Goal: Information Seeking & Learning: Learn about a topic

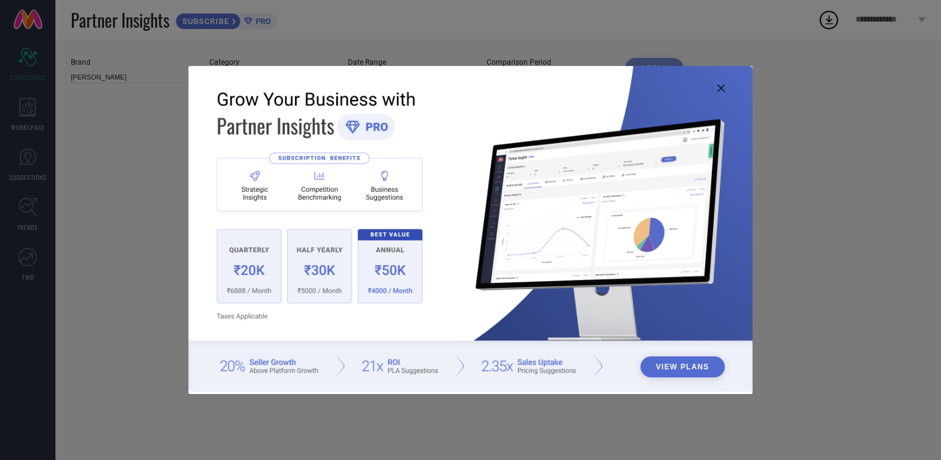
type input "All"
click at [721, 90] on icon at bounding box center [721, 87] width 7 height 7
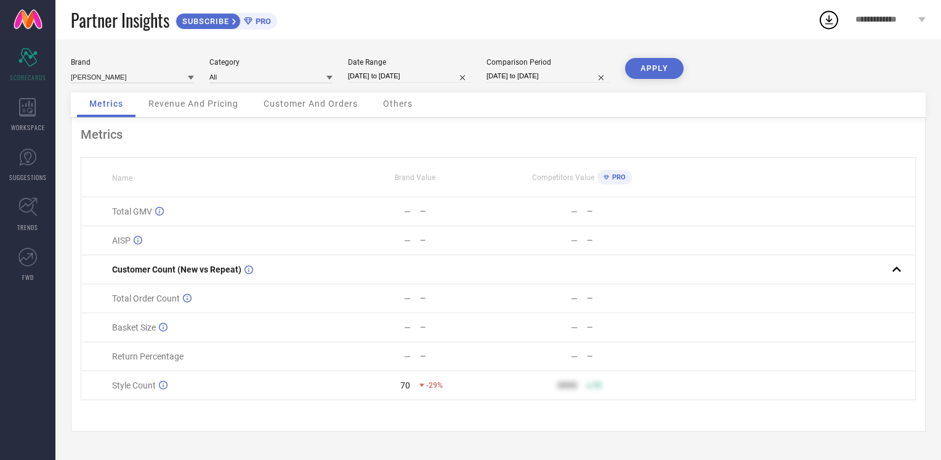
select select "6"
select select "2024"
select select "7"
select select "2024"
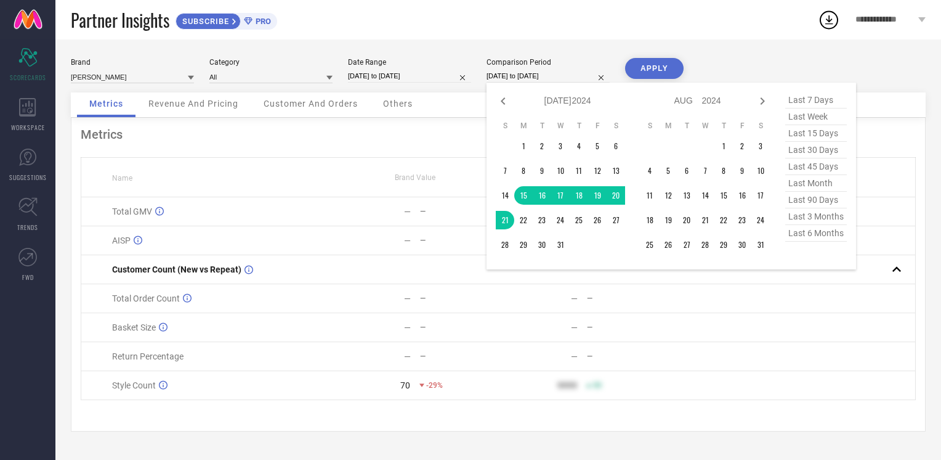
click at [551, 76] on input "[DATE] to [DATE]" at bounding box center [548, 76] width 123 height 13
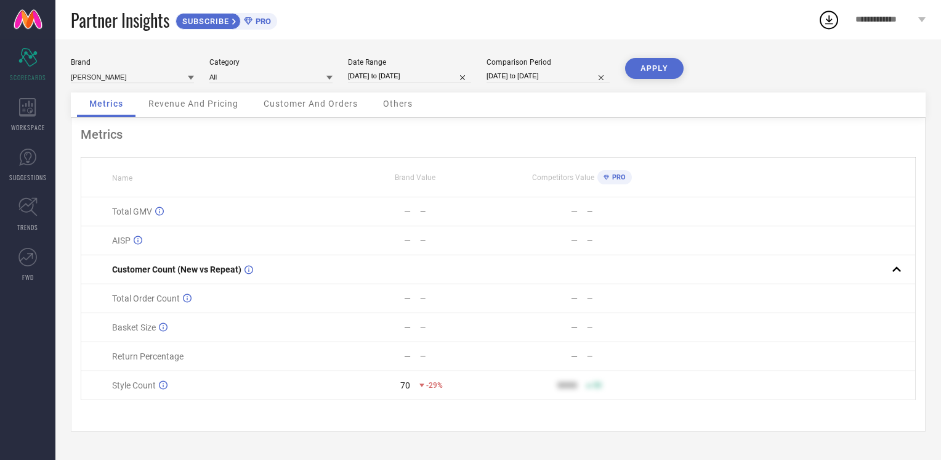
click at [561, 12] on div "Partner Insights SUBSCRIBE PRO" at bounding box center [444, 19] width 747 height 39
select select "6"
select select "2025"
select select "7"
select select "2025"
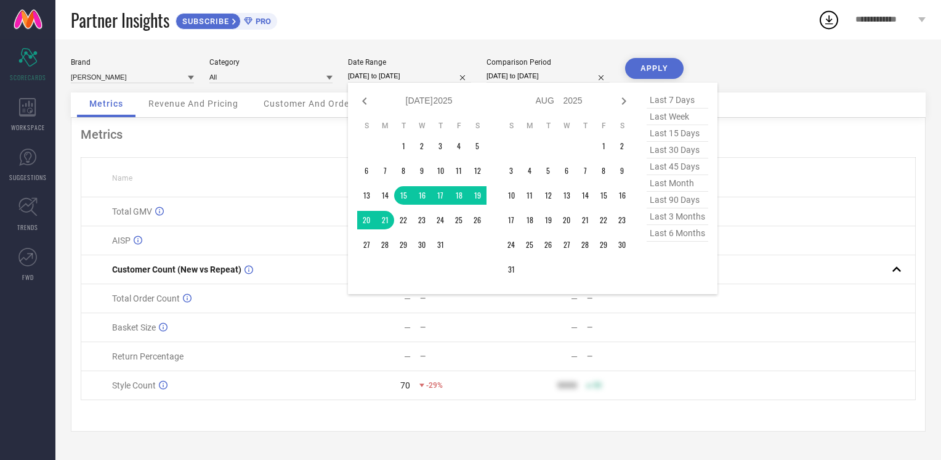
click at [400, 74] on input "[DATE] to [DATE]" at bounding box center [409, 76] width 123 height 13
click at [618, 102] on icon at bounding box center [624, 101] width 15 height 15
select select "7"
select select "2025"
select select "8"
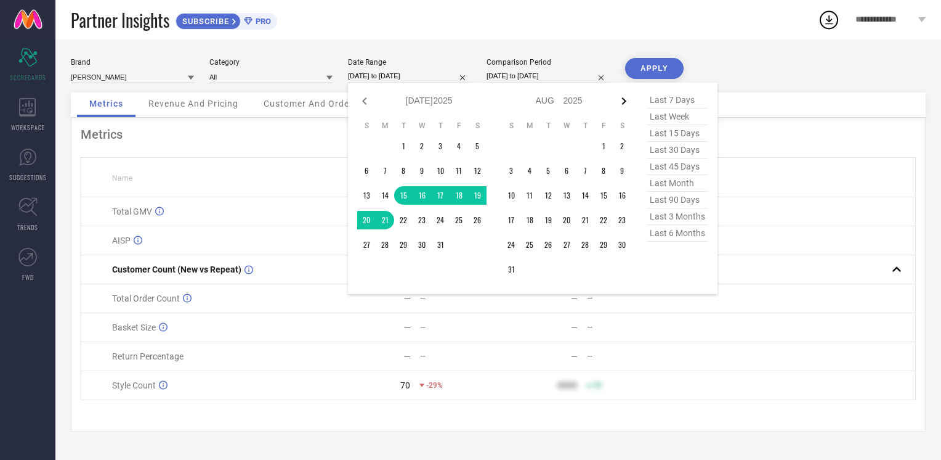
select select "2025"
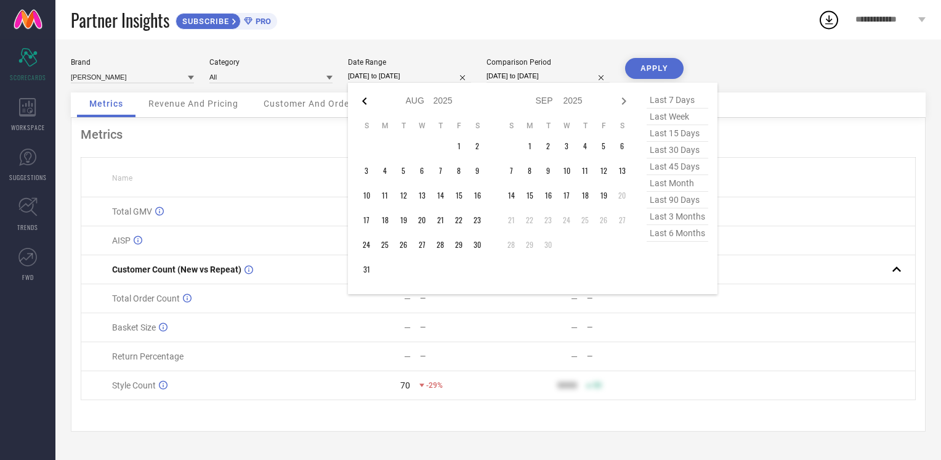
click at [362, 100] on icon at bounding box center [364, 100] width 4 height 7
select select "6"
select select "2025"
select select "7"
select select "2025"
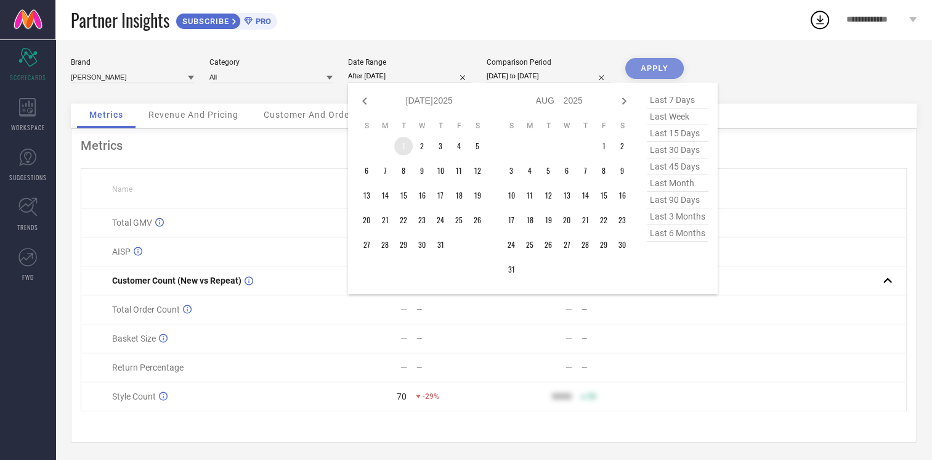
click at [404, 154] on td "1" at bounding box center [403, 146] width 18 height 18
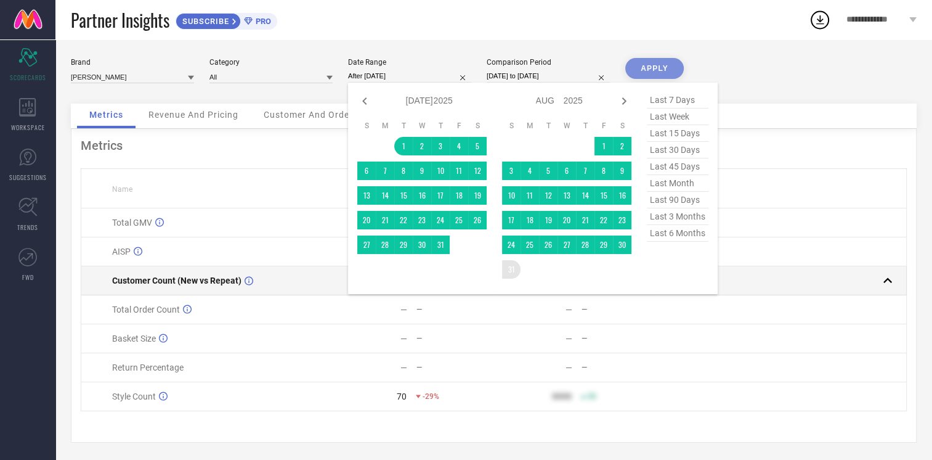
type input "[DATE] to [DATE]"
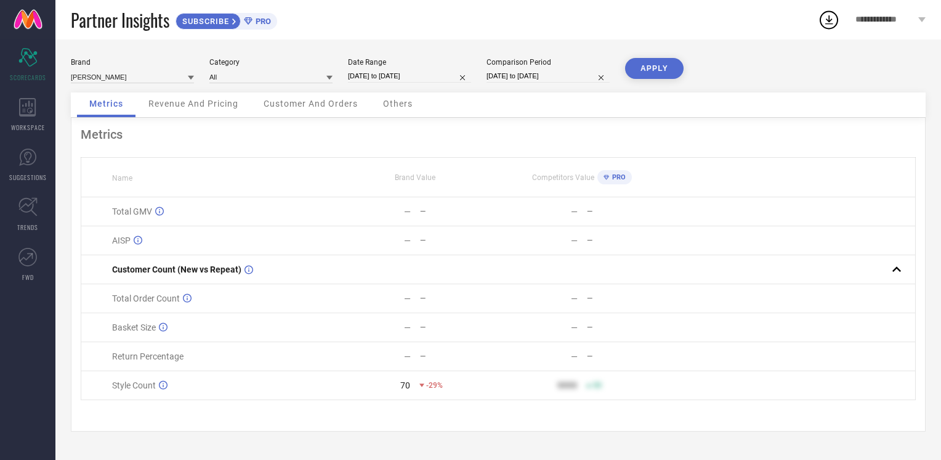
click at [534, 75] on input "[DATE] to [DATE]" at bounding box center [548, 76] width 123 height 13
select select "6"
select select "2024"
select select "7"
select select "2024"
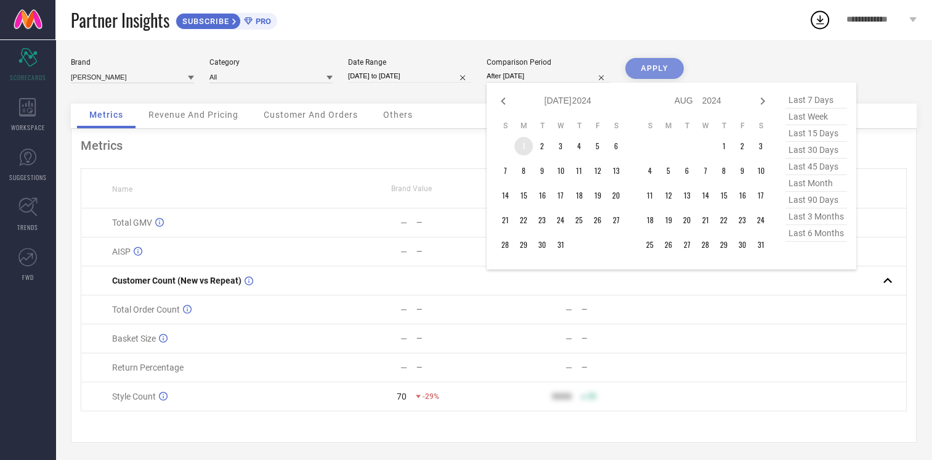
click at [523, 141] on td "1" at bounding box center [523, 146] width 18 height 18
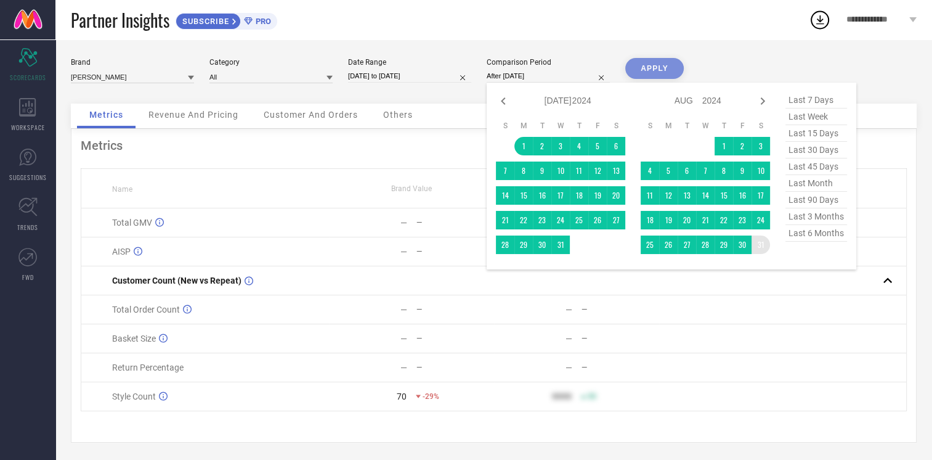
type input "[DATE] to [DATE]"
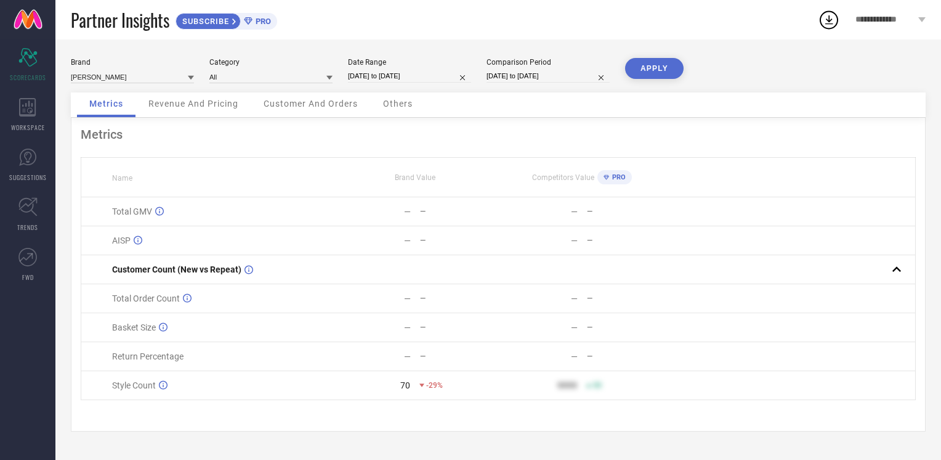
click at [673, 69] on button "APPLY" at bounding box center [654, 68] width 59 height 21
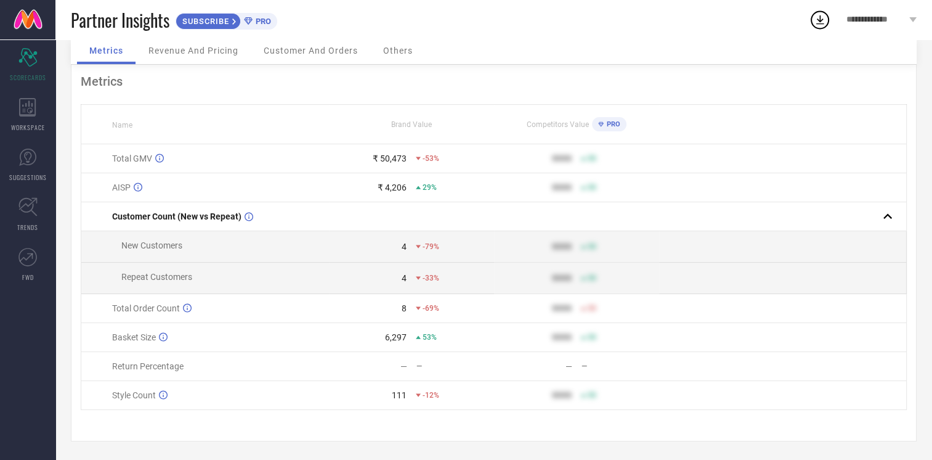
scroll to position [57, 0]
click at [816, 84] on div "Metrics" at bounding box center [494, 81] width 826 height 15
click at [325, 46] on span "Customer And Orders" at bounding box center [311, 51] width 94 height 10
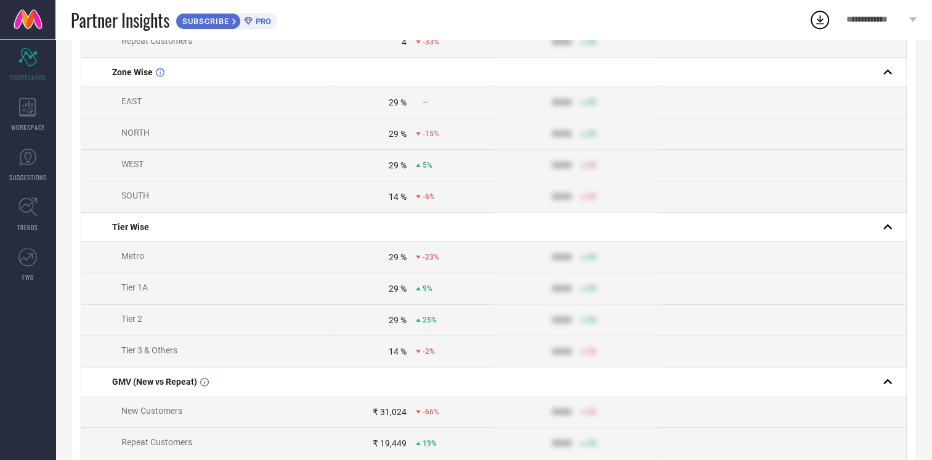
scroll to position [0, 0]
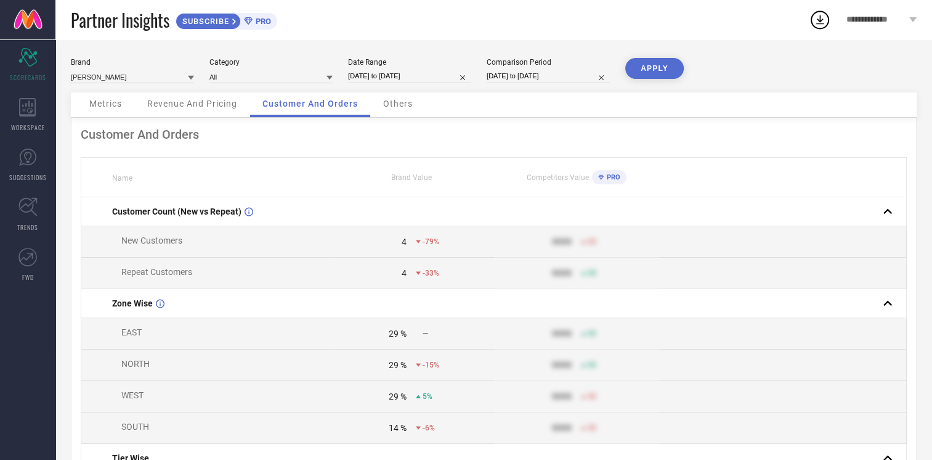
click at [192, 107] on span "Revenue And Pricing" at bounding box center [192, 104] width 90 height 10
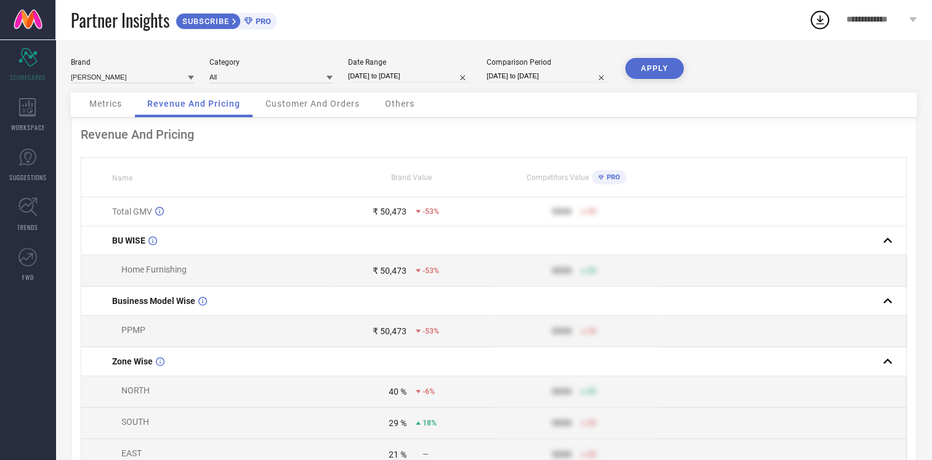
click at [404, 105] on span "Others" at bounding box center [400, 104] width 30 height 10
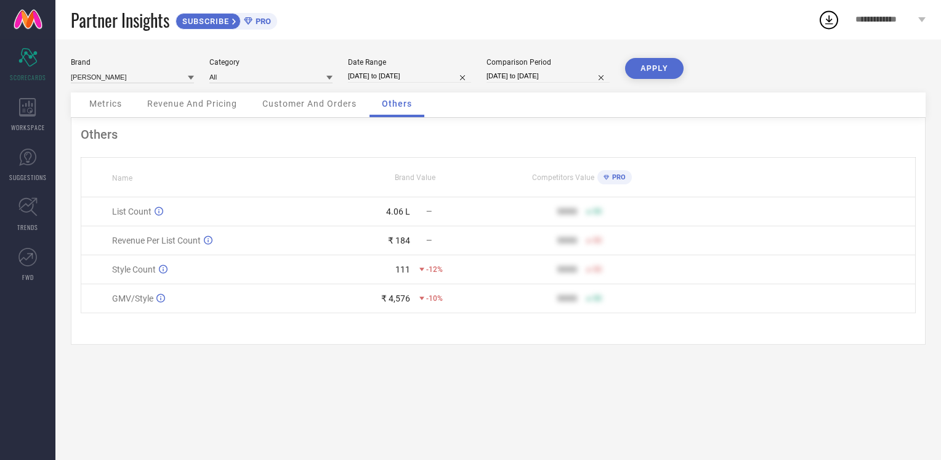
click at [116, 97] on div "Metrics" at bounding box center [105, 104] width 57 height 25
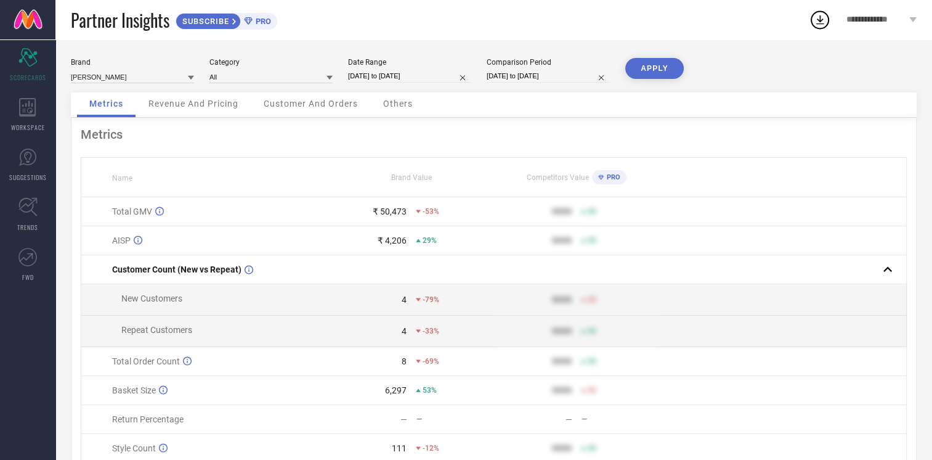
click at [191, 78] on icon at bounding box center [191, 78] width 6 height 4
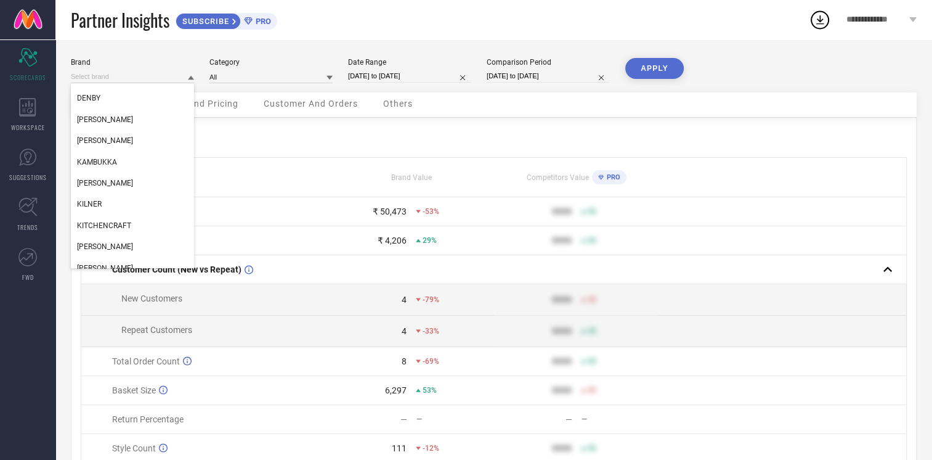
scroll to position [126, 0]
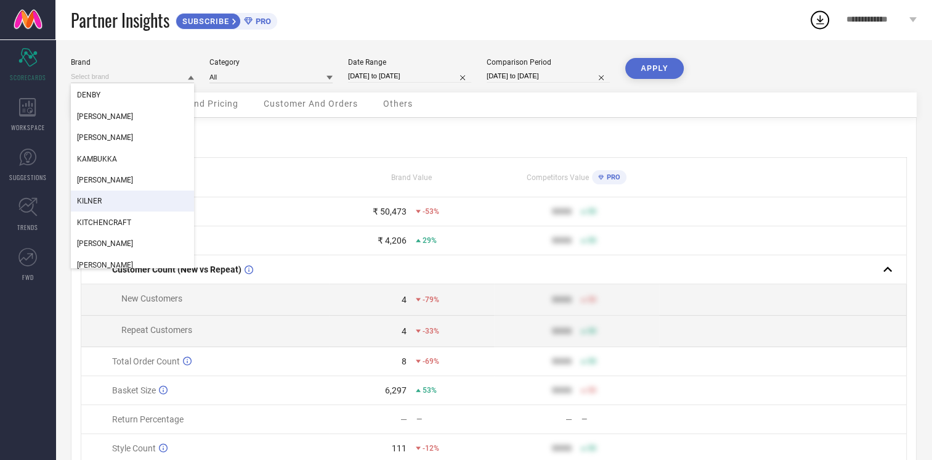
click at [118, 197] on div "KILNER" at bounding box center [132, 200] width 123 height 21
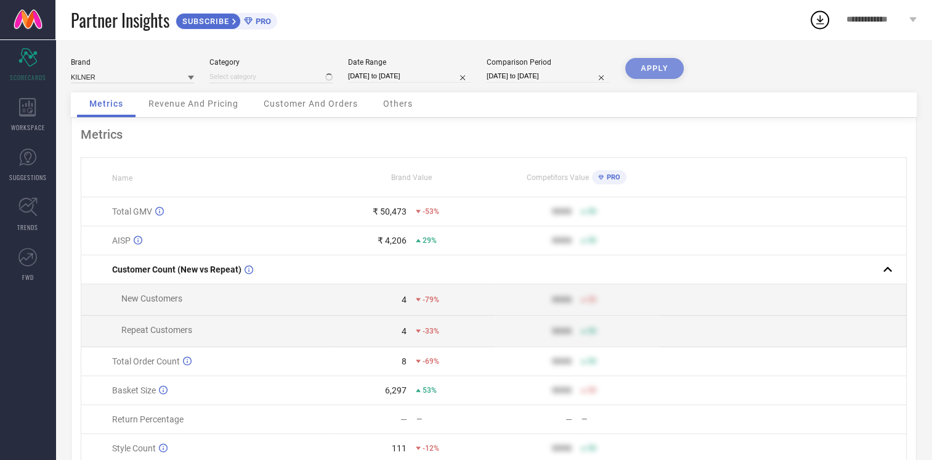
type input "All"
click at [652, 65] on button "APPLY" at bounding box center [654, 68] width 59 height 21
click at [434, 14] on div "Partner Insights SUBSCRIBE PRO" at bounding box center [440, 19] width 738 height 39
